Goal: Task Accomplishment & Management: Manage account settings

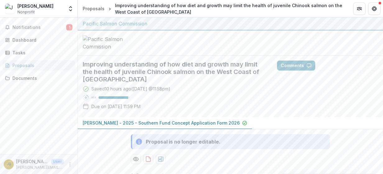
scroll to position [79, 0]
